Goal: Transaction & Acquisition: Purchase product/service

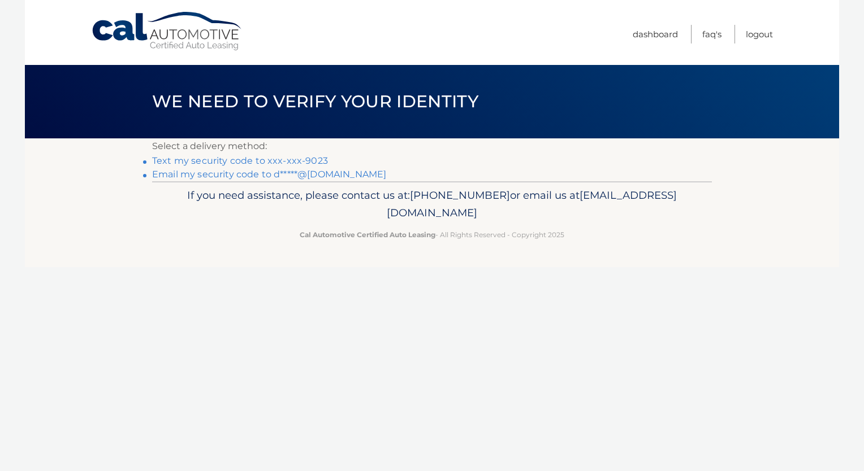
click at [247, 160] on link "Text my security code to xxx-xxx-9023" at bounding box center [240, 160] width 176 height 11
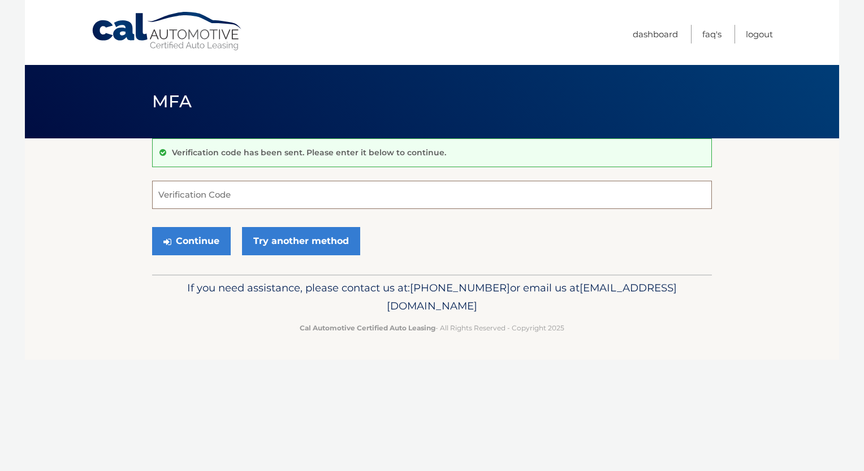
click at [336, 202] on input "Verification Code" at bounding box center [432, 195] width 560 height 28
type input "272326"
click at [152, 227] on button "Continue" at bounding box center [191, 241] width 79 height 28
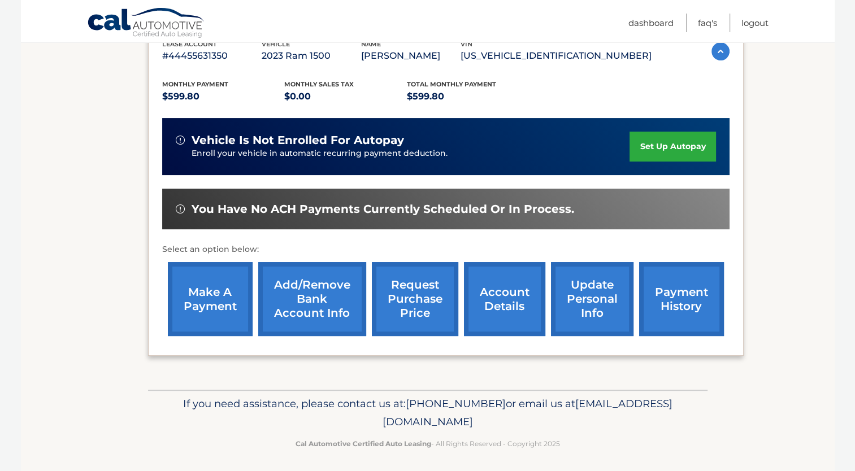
scroll to position [212, 0]
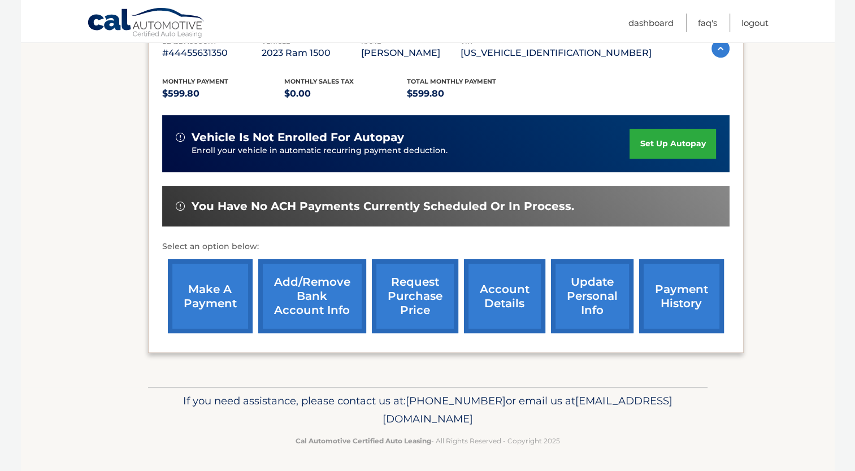
click at [205, 283] on link "make a payment" at bounding box center [210, 296] width 85 height 74
click at [671, 305] on link "payment history" at bounding box center [681, 296] width 85 height 74
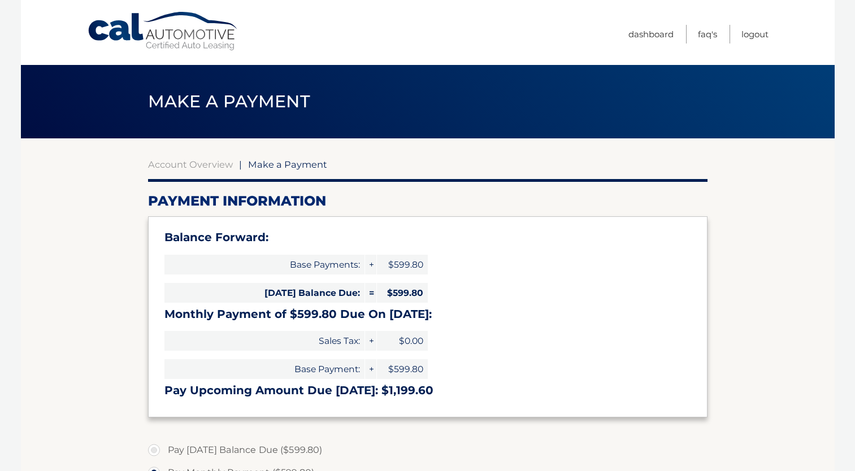
select select "NTZjNjcyOTMtMzQ3YS00NjEyLTk2NjgtZjhiODVjMzE0YjBh"
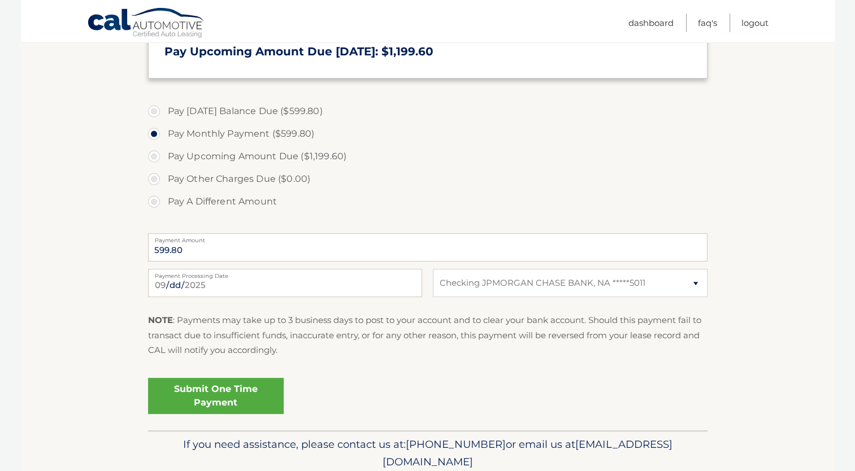
scroll to position [113, 0]
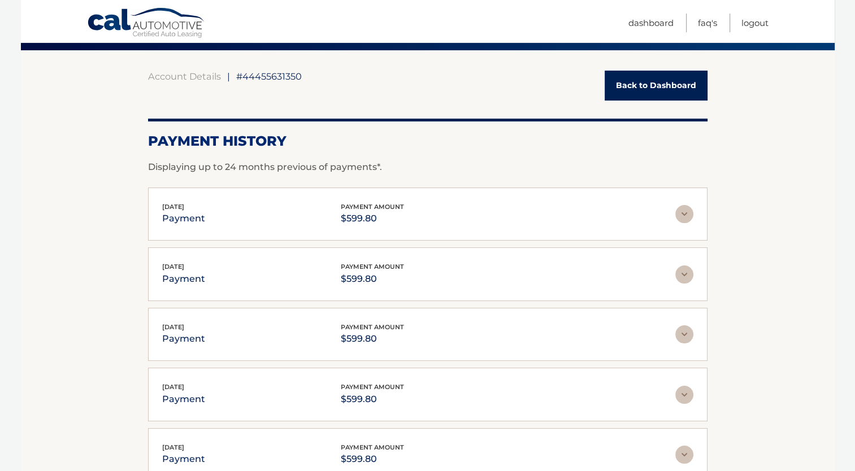
scroll to position [57, 0]
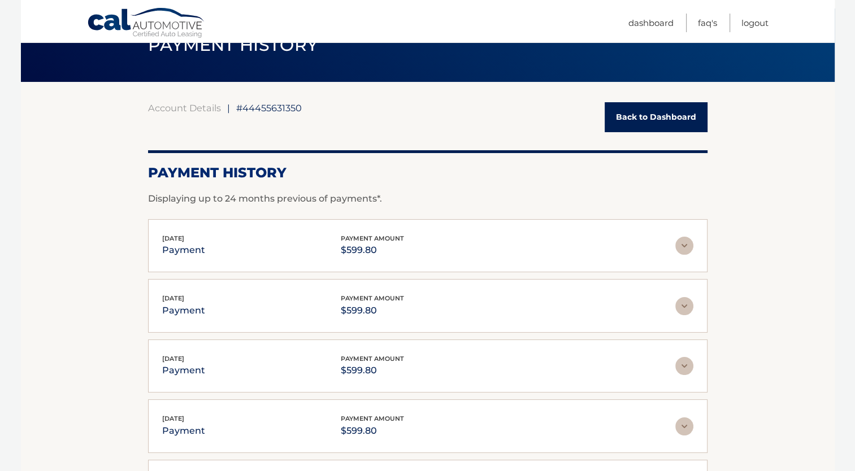
click at [629, 107] on link "Back to Dashboard" at bounding box center [656, 117] width 103 height 30
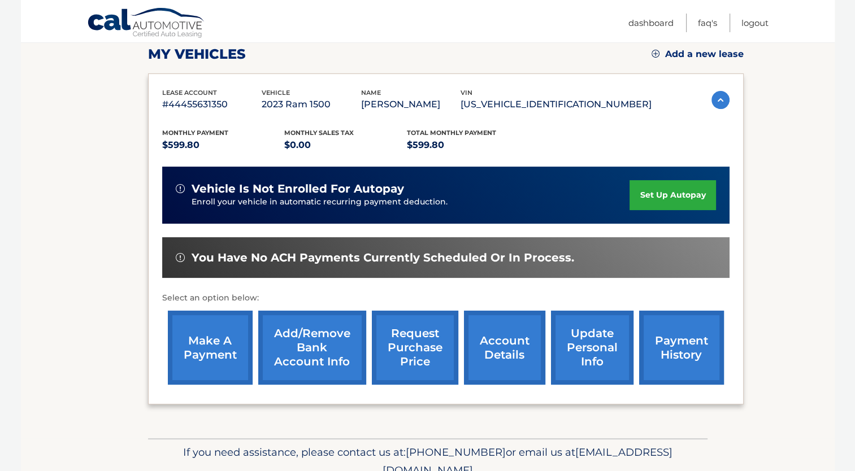
scroll to position [170, 0]
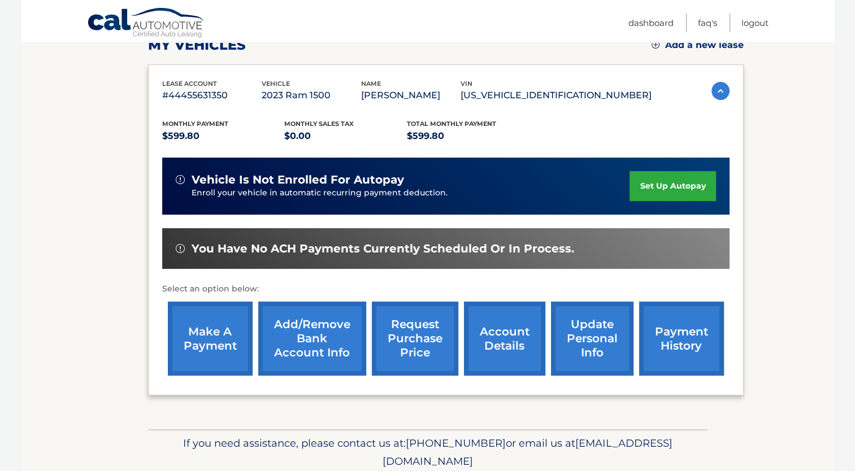
click at [202, 344] on link "make a payment" at bounding box center [210, 339] width 85 height 74
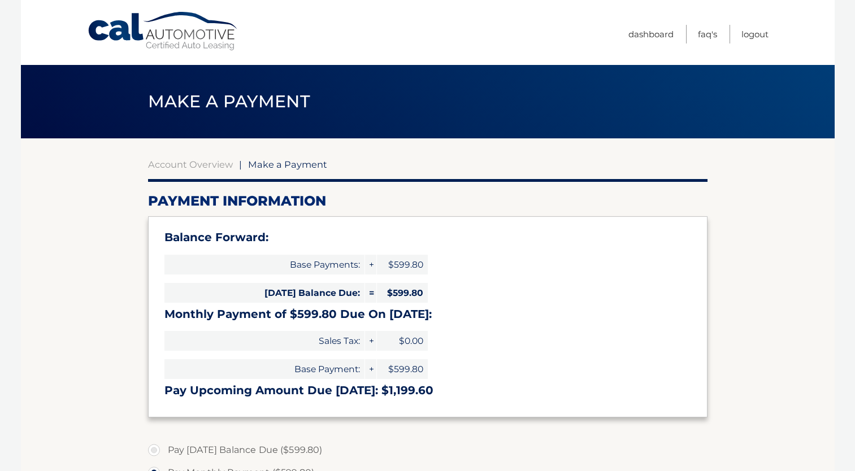
select select "NTZjNjcyOTMtMzQ3YS00NjEyLTk2NjgtZjhiODVjMzE0YjBh"
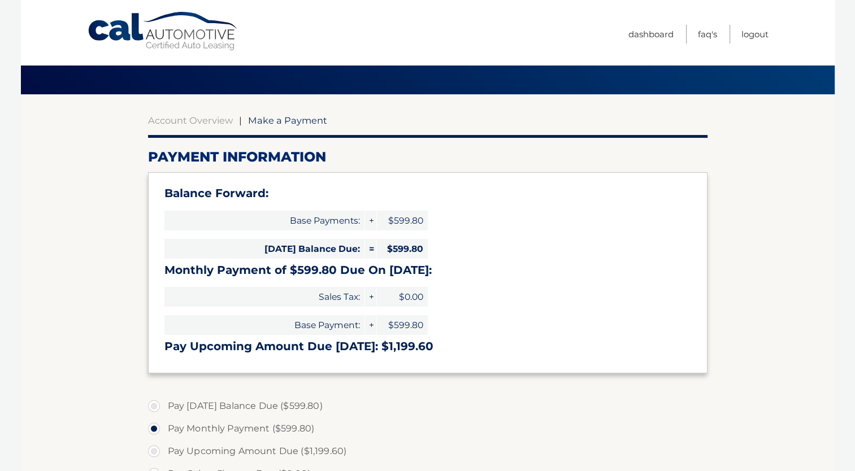
scroll to position [113, 0]
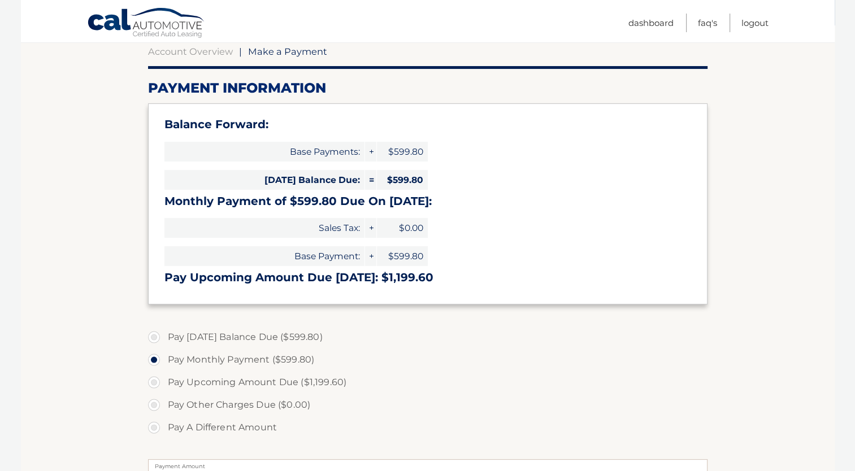
click at [167, 332] on label "Pay [DATE] Balance Due ($599.80)" at bounding box center [428, 337] width 560 height 23
click at [164, 332] on input "Pay [DATE] Balance Due ($599.80)" at bounding box center [158, 335] width 11 height 18
radio input "true"
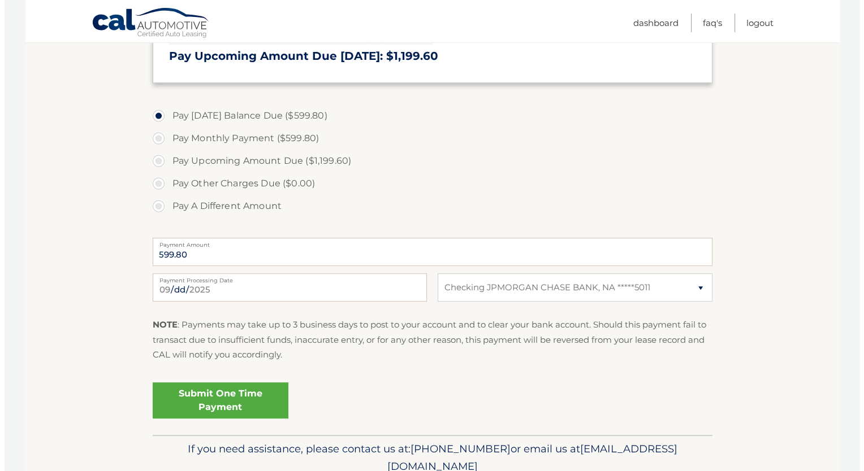
scroll to position [339, 0]
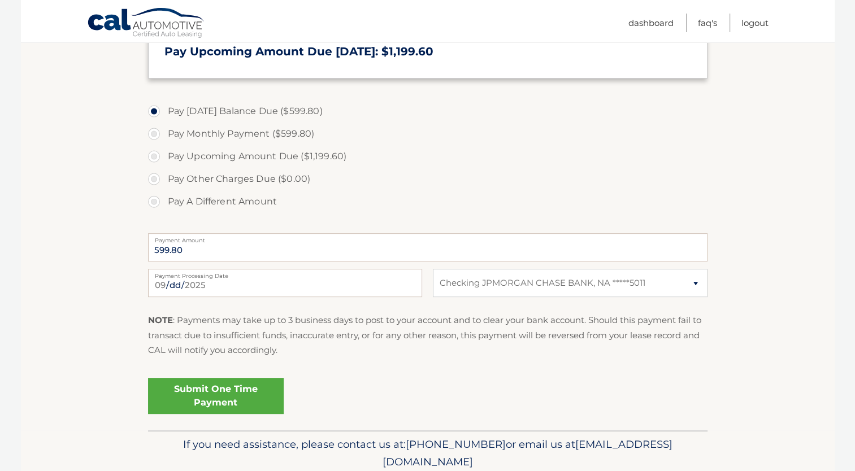
click at [233, 397] on link "Submit One Time Payment" at bounding box center [216, 396] width 136 height 36
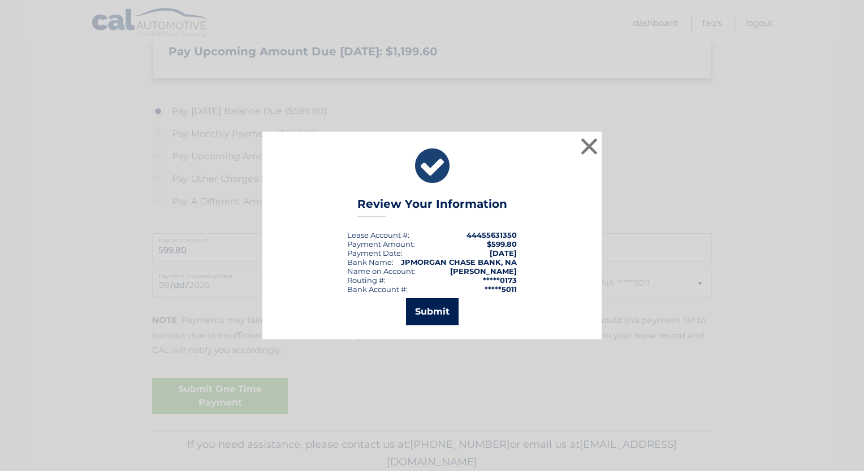
click at [441, 313] on button "Submit" at bounding box center [432, 311] width 53 height 27
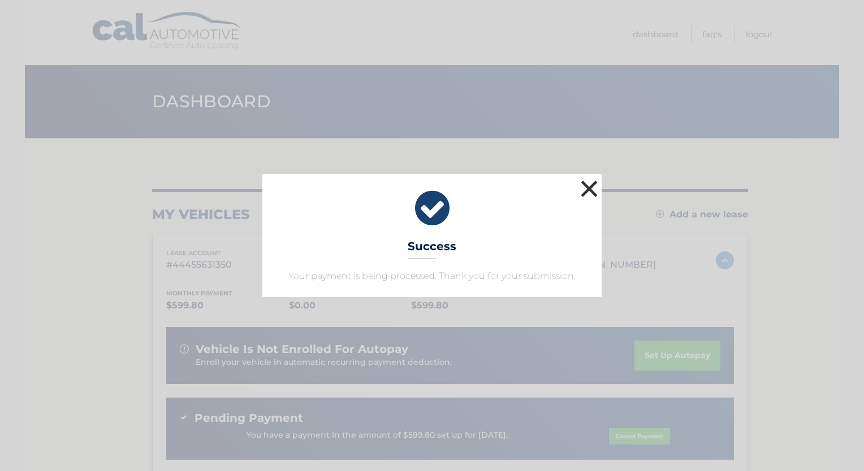
click at [584, 190] on button "×" at bounding box center [589, 188] width 23 height 23
